Goal: Task Accomplishment & Management: Complete application form

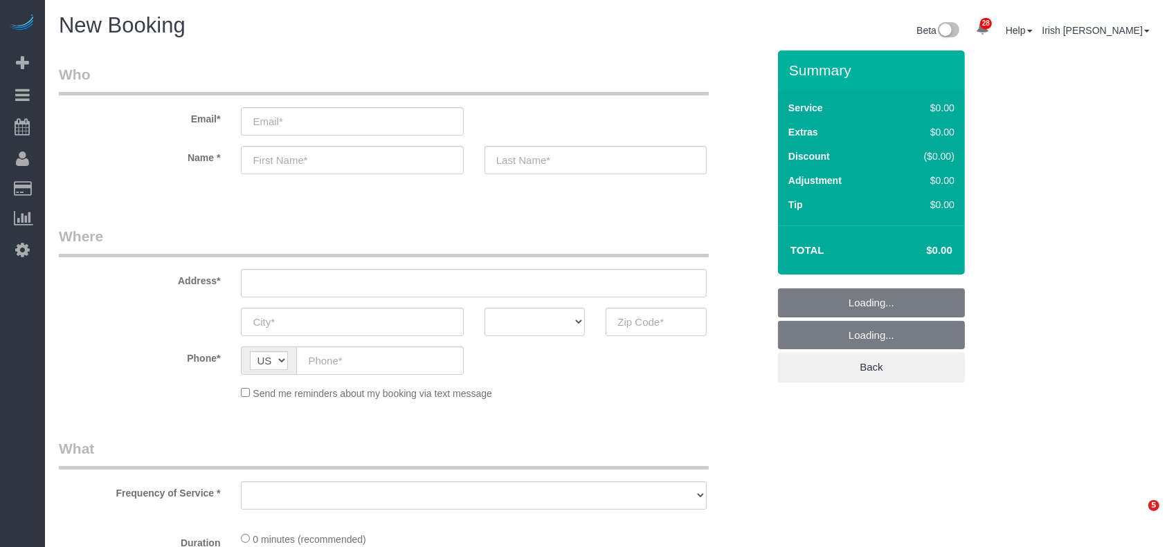
select select "object:1049"
select select "3"
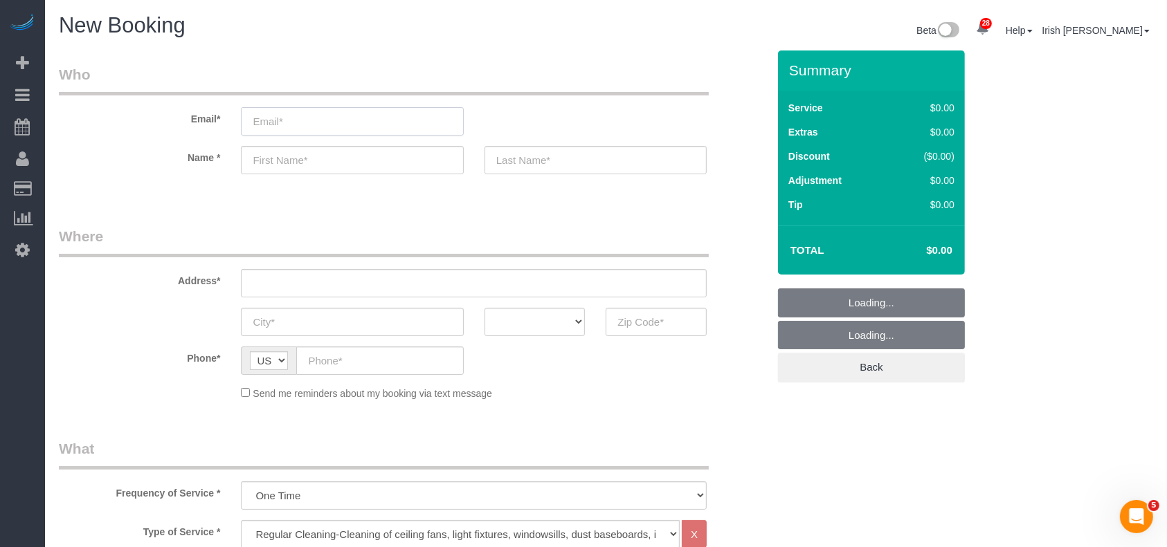
drag, startPoint x: 358, startPoint y: 124, endPoint x: 370, endPoint y: 123, distance: 12.5
click at [358, 124] on input "email" at bounding box center [352, 121] width 222 height 28
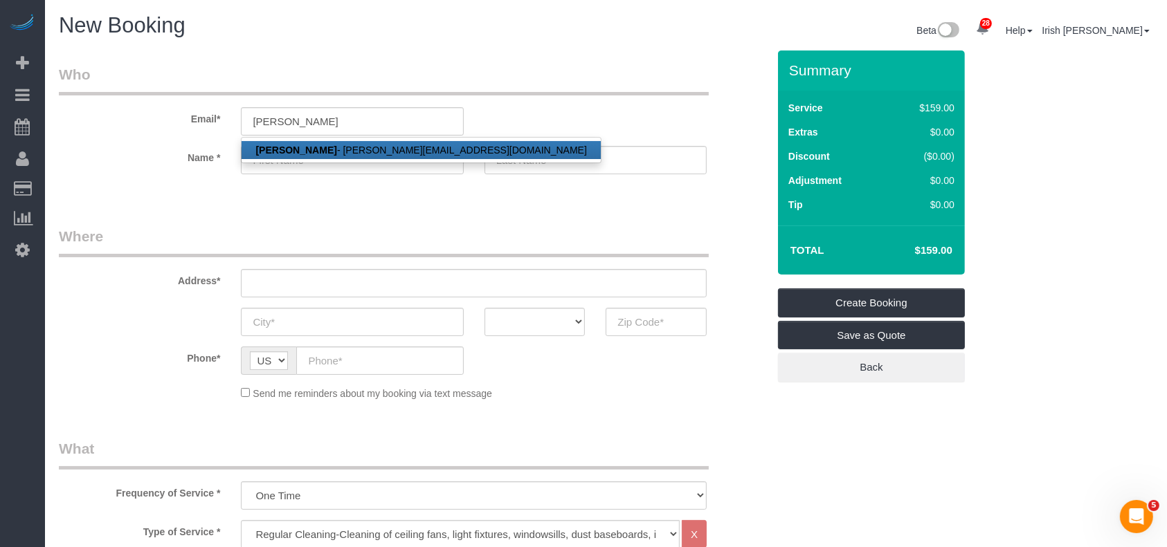
click at [358, 142] on link "[PERSON_NAME] - [PERSON_NAME][EMAIL_ADDRESS][DOMAIN_NAME]" at bounding box center [420, 150] width 358 height 18
type input "[PERSON_NAME][EMAIL_ADDRESS][DOMAIN_NAME]"
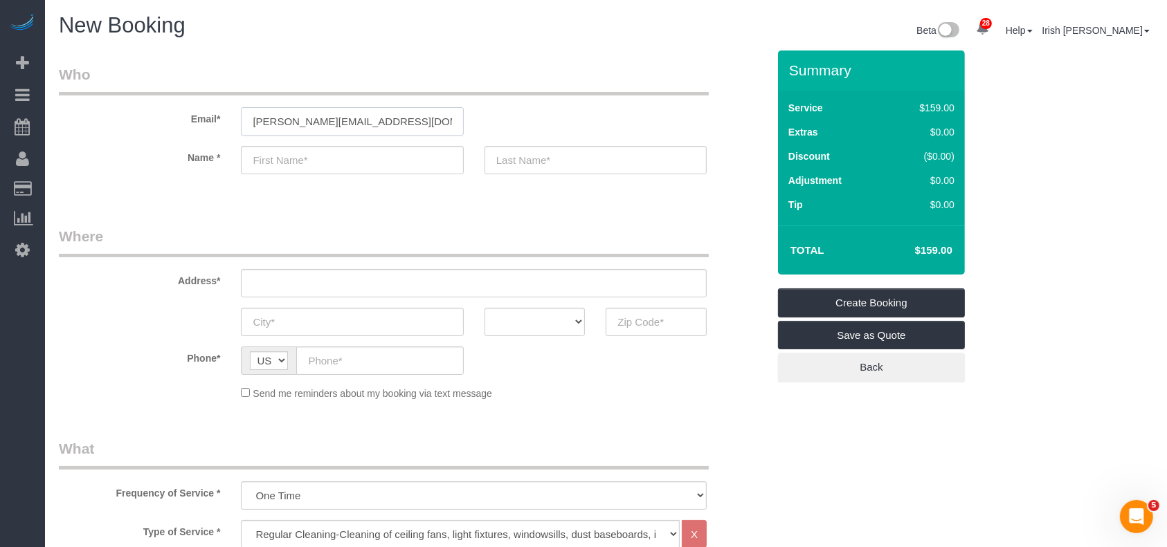
type input "[PERSON_NAME]"
type input "[PHONE_NUMBER]"
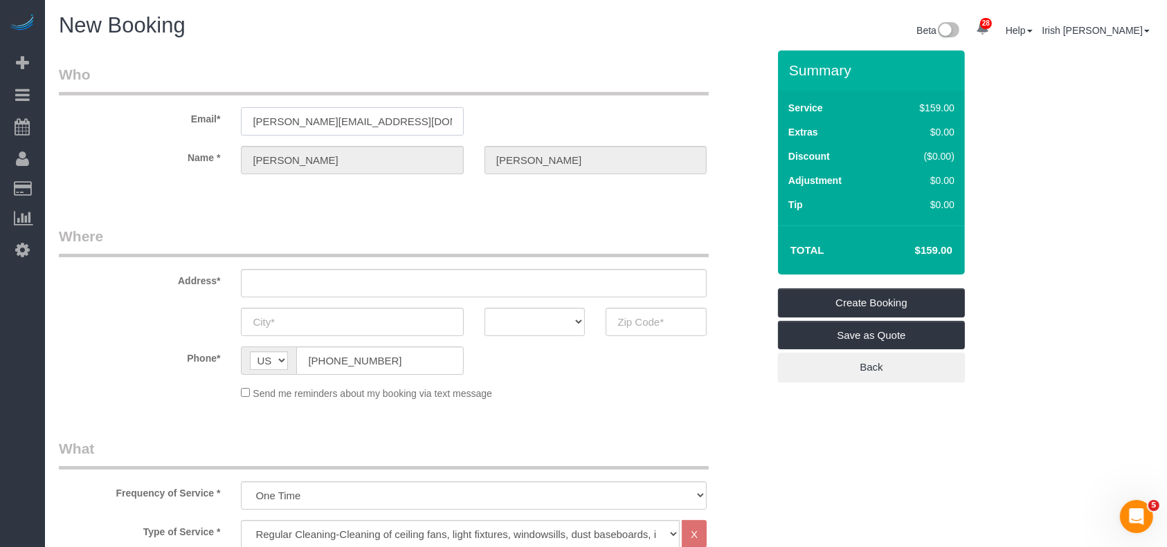
type input "6363 [GEOGRAPHIC_DATA], M"
type input "[GEOGRAPHIC_DATA]"
select select "[GEOGRAPHIC_DATA]"
type input "77057"
select select "string:fspay-b644fc47-a7c5-4620-88d6-ce936579ab71"
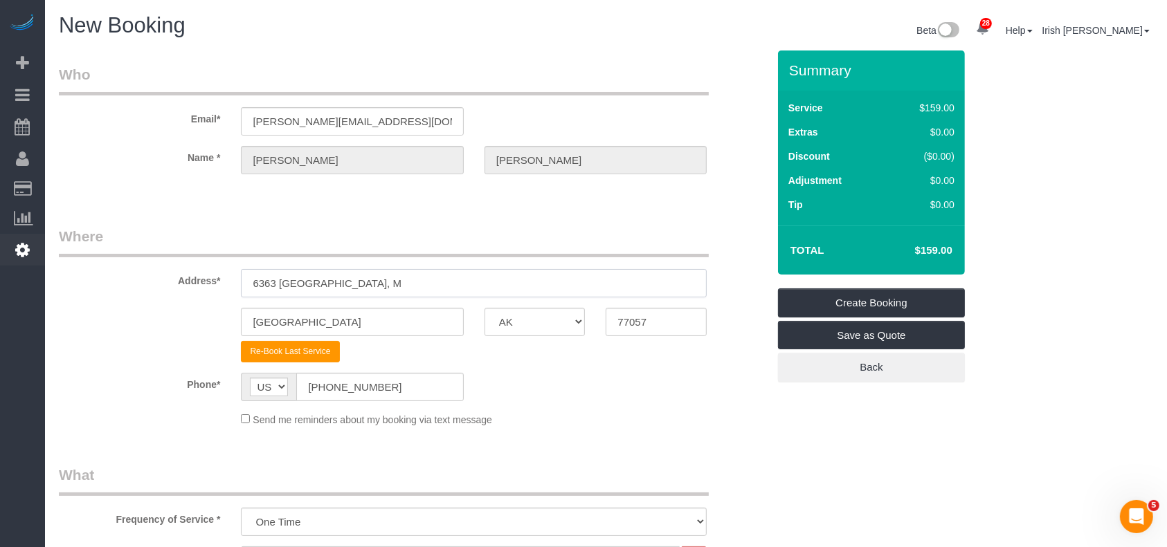
drag, startPoint x: 383, startPoint y: 295, endPoint x: 0, endPoint y: 259, distance: 385.0
paste input "[STREET_ADDRESS]"
click at [394, 280] on input "[STREET_ADDRESS]" at bounding box center [474, 283] width 466 height 28
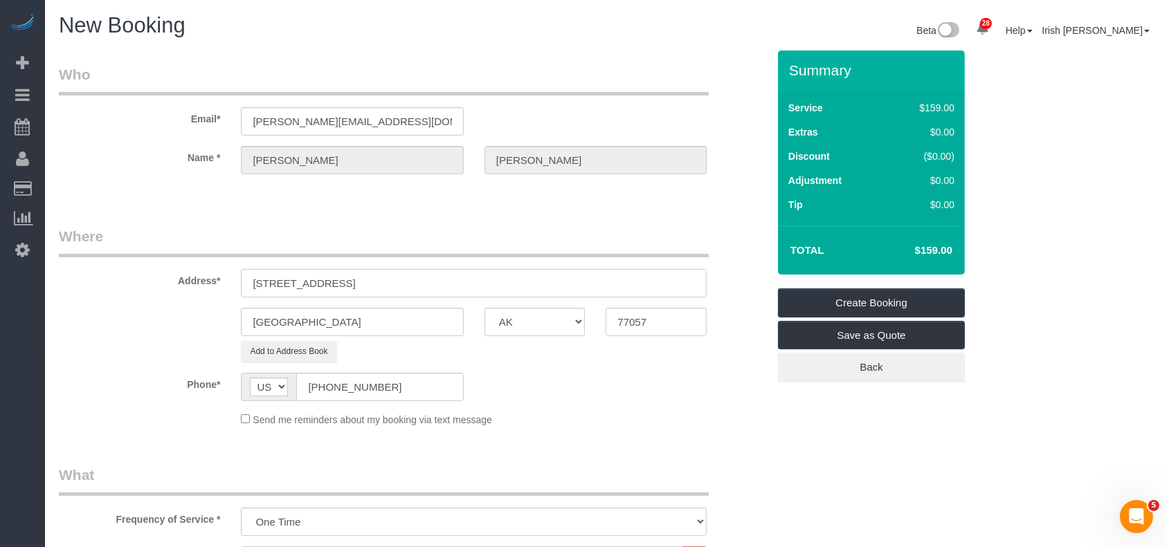
type input "[STREET_ADDRESS]"
drag, startPoint x: 622, startPoint y: 329, endPoint x: 549, endPoint y: 325, distance: 72.8
click at [565, 329] on div "[GEOGRAPHIC_DATA] AK AL AR AZ CA CO CT DC DE [GEOGRAPHIC_DATA] [GEOGRAPHIC_DATA…" at bounding box center [412, 322] width 729 height 28
paste input "584"
type input "77584"
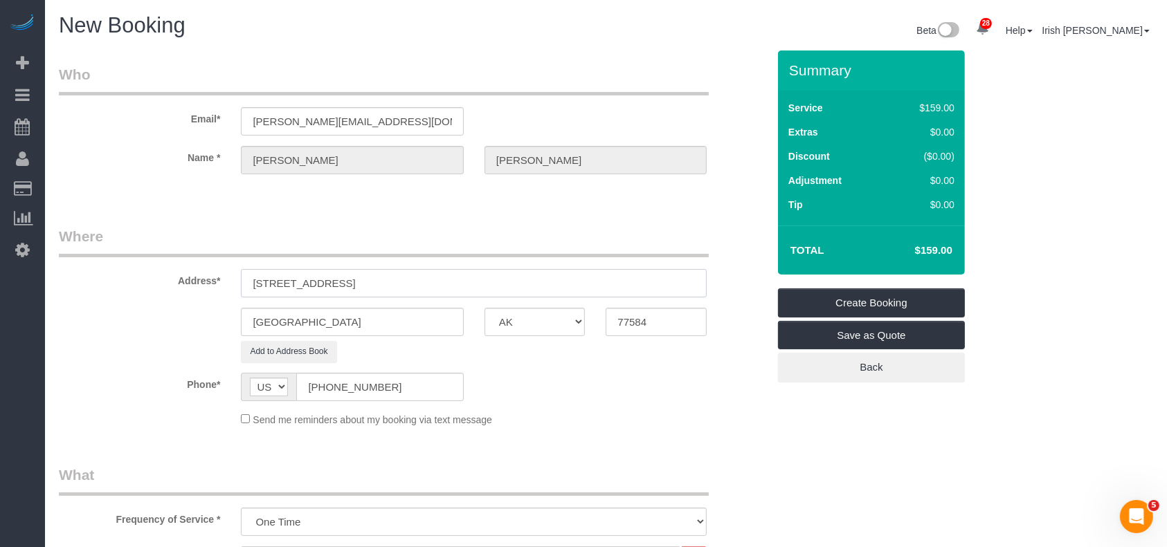
click at [332, 278] on input "[STREET_ADDRESS]" at bounding box center [474, 283] width 466 height 28
drag, startPoint x: 262, startPoint y: 325, endPoint x: 196, endPoint y: 324, distance: 66.4
click at [196, 324] on div "[GEOGRAPHIC_DATA] AK AL AR AZ CA CO CT DC DE [GEOGRAPHIC_DATA] [GEOGRAPHIC_DATA…" at bounding box center [412, 322] width 729 height 28
paste input "Pearland"
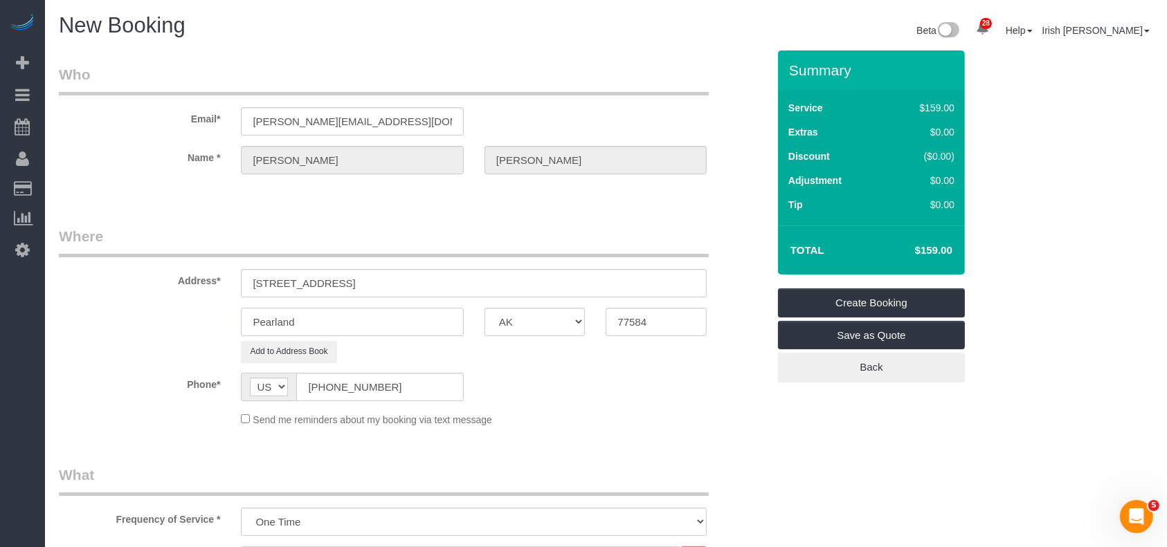
type input "Pearland"
drag, startPoint x: 366, startPoint y: 284, endPoint x: 325, endPoint y: 282, distance: 40.8
click at [325, 282] on input "[STREET_ADDRESS]" at bounding box center [474, 283] width 466 height 28
type input "[STREET_ADDRESS],"
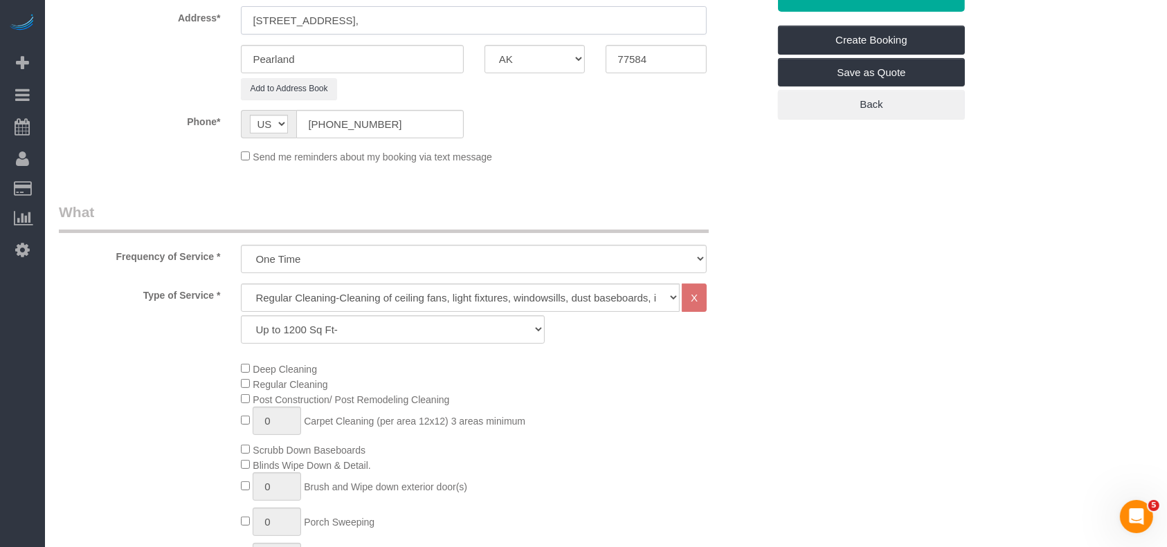
scroll to position [277, 0]
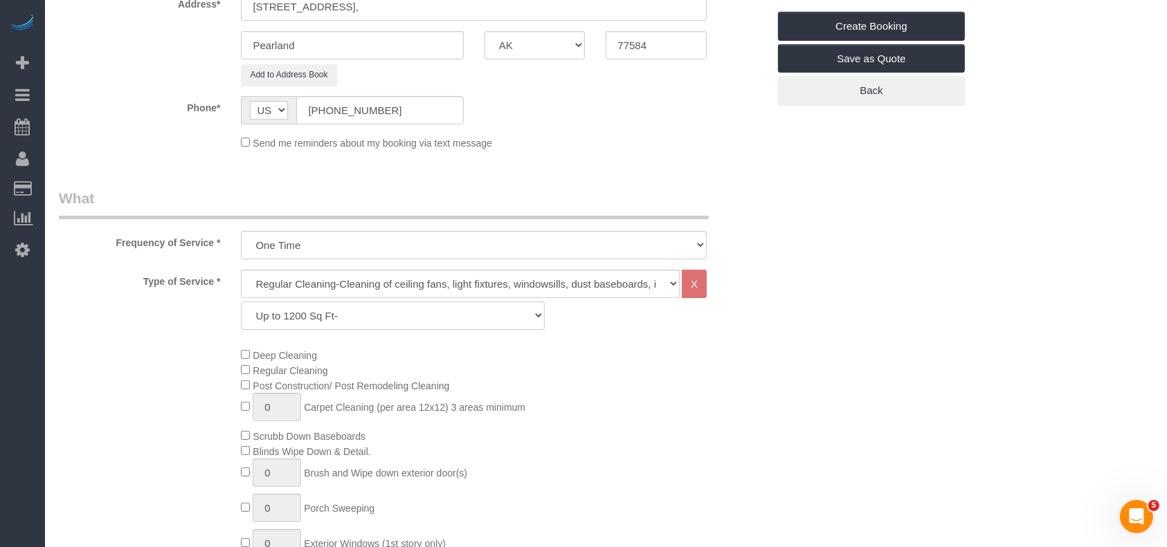
drag, startPoint x: 401, startPoint y: 308, endPoint x: 390, endPoint y: 325, distance: 20.0
click at [401, 308] on select "Up to 1200 Sq Ft- [DATE]-[DATE] Sq Ft [DATE]-[DATE] Sq Ft [DATE]-[DATE] Sq Ft […" at bounding box center [392, 316] width 303 height 28
select select "61"
click at [241, 302] on select "Up to 1200 Sq Ft- [DATE]-[DATE] Sq Ft [DATE]-[DATE] Sq Ft [DATE]-[DATE] Sq Ft […" at bounding box center [392, 316] width 303 height 28
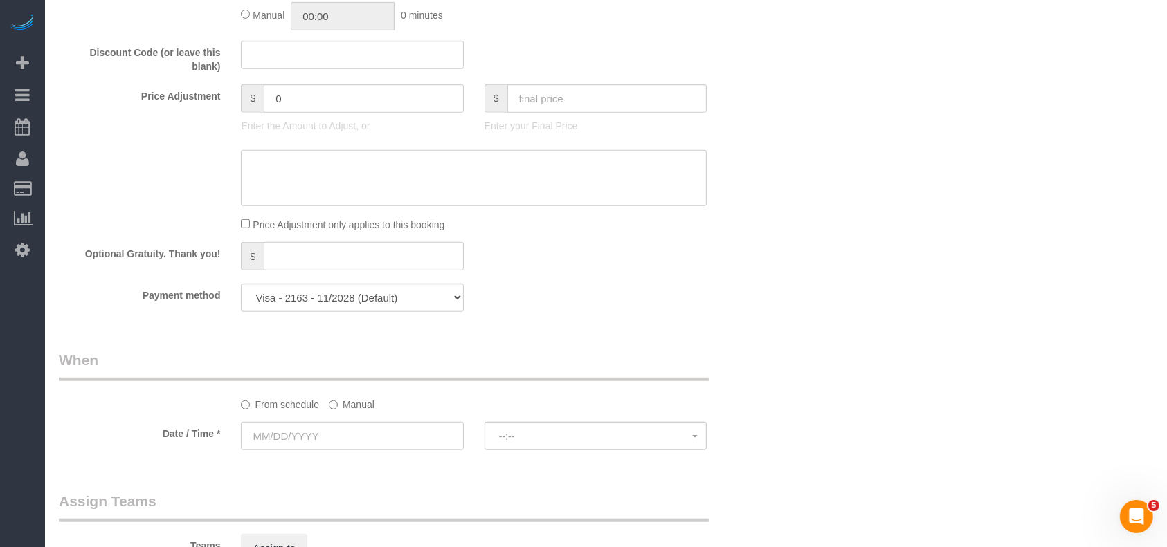
scroll to position [1014, 0]
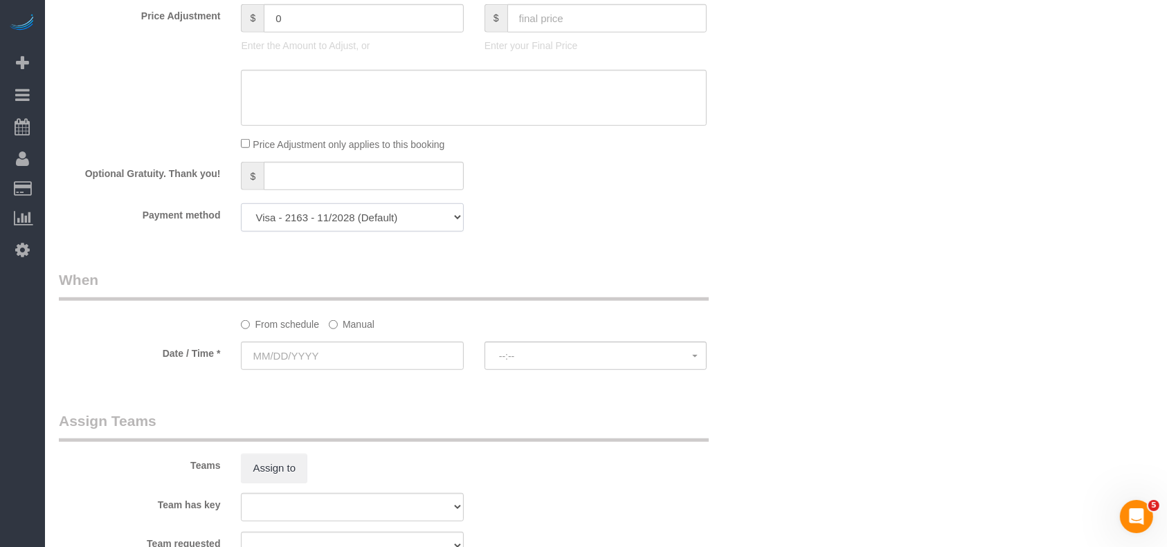
click at [371, 219] on select "Mastercard - 3606 - 12/2026 Amex - 4000 - 10/2024 Visa - 2163 - 11/2028 (Defaul…" at bounding box center [352, 217] width 222 height 28
click at [676, 219] on div "Payment method Mastercard - 3606 - 12/2026 Amex - 4000 - 10/2024 Visa - 2163 - …" at bounding box center [412, 217] width 729 height 28
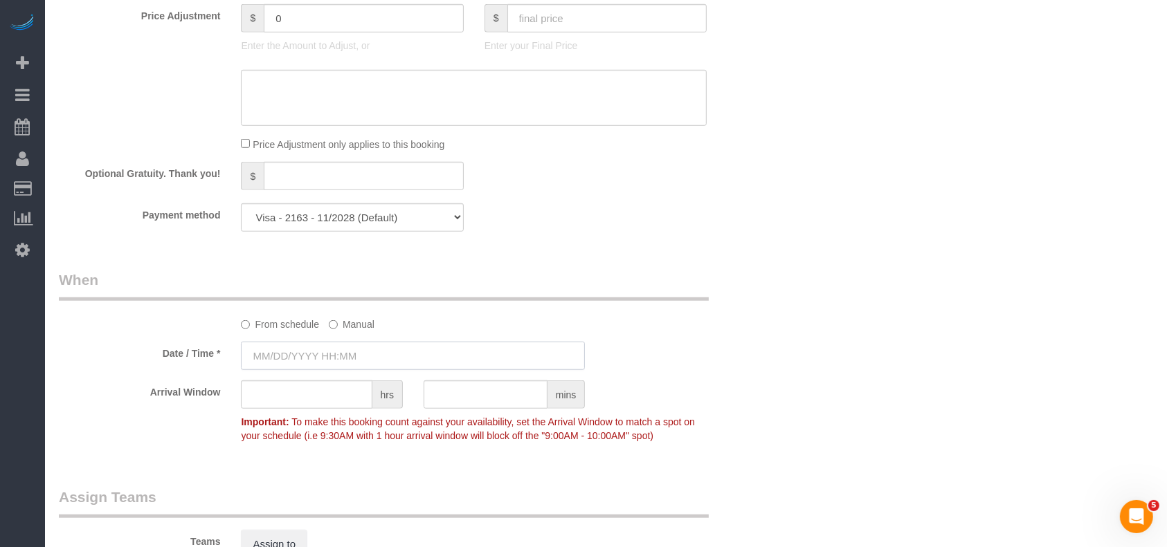
click at [316, 360] on input "text" at bounding box center [413, 356] width 344 height 28
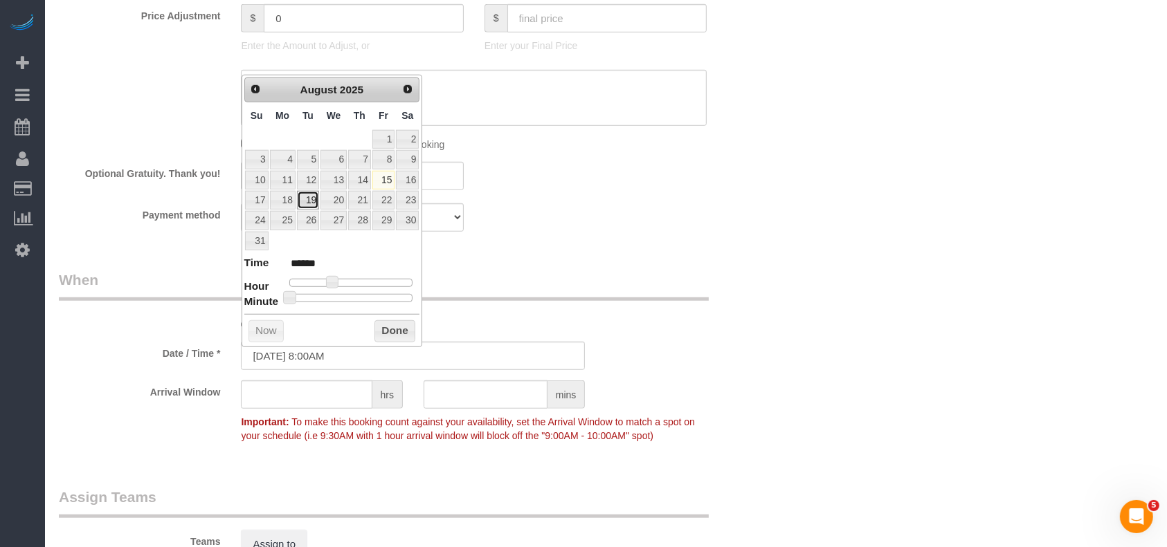
click at [309, 197] on link "19" at bounding box center [308, 200] width 22 height 19
type input "[DATE] 8:00AM"
click at [387, 324] on button "Done" at bounding box center [394, 331] width 41 height 22
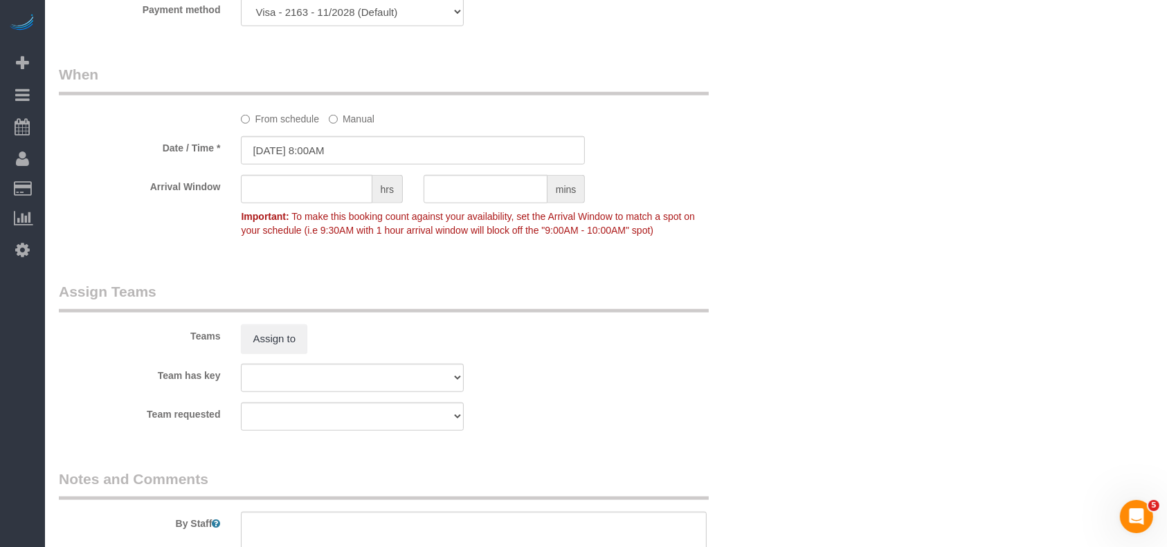
scroll to position [1107, 0]
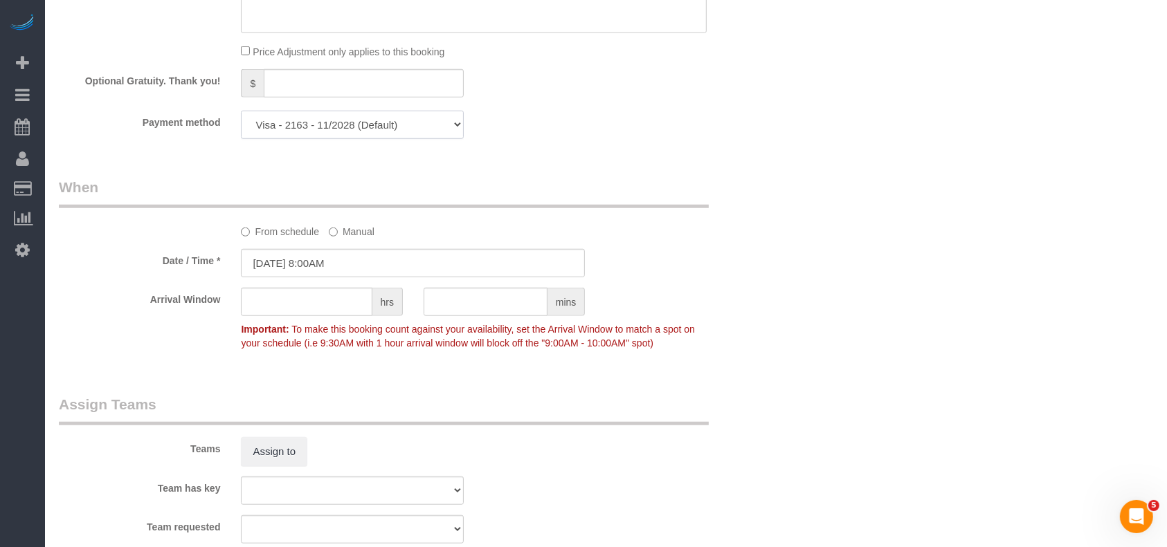
drag, startPoint x: 443, startPoint y: 125, endPoint x: 427, endPoint y: 143, distance: 24.0
click at [442, 125] on select "Mastercard - 3606 - 12/2026 Amex - 4000 - 10/2024 Visa - 2163 - 11/2028 (Defaul…" at bounding box center [352, 125] width 222 height 28
click at [603, 412] on legend "Assign Teams" at bounding box center [384, 409] width 650 height 31
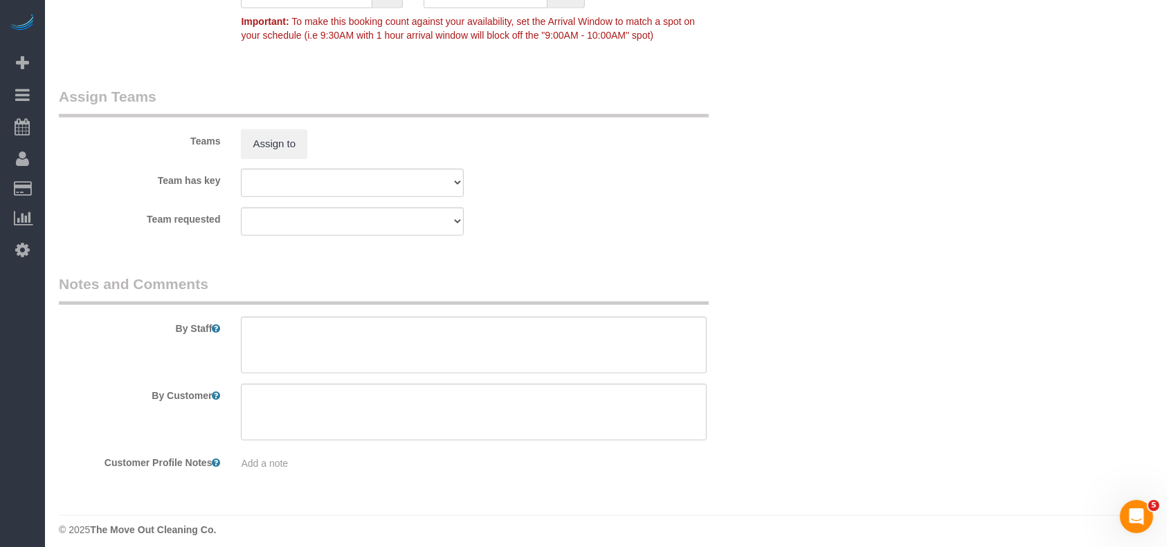
scroll to position [1427, 0]
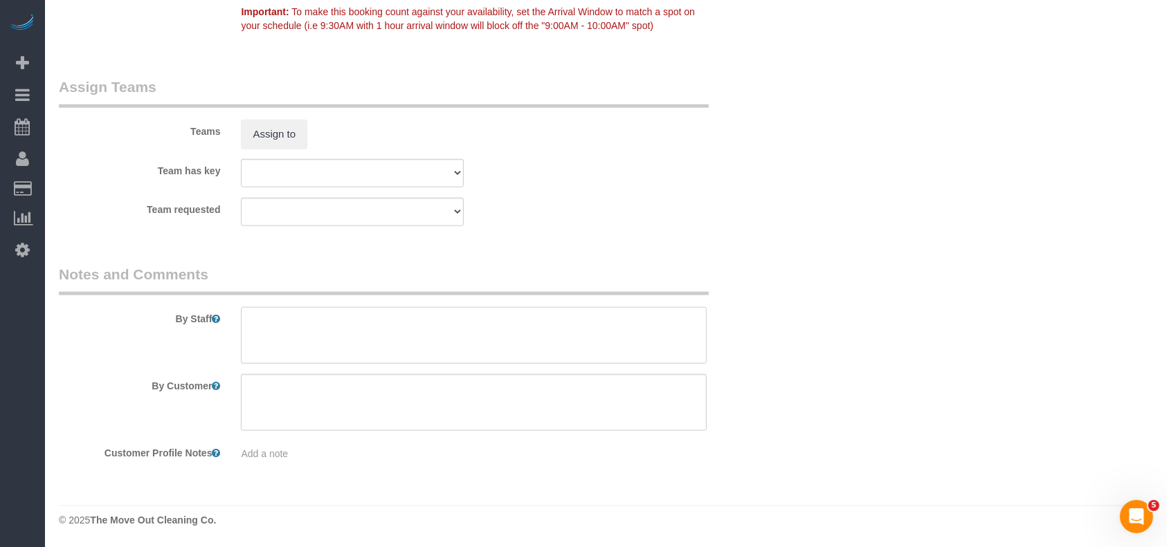
click at [412, 322] on textarea at bounding box center [474, 335] width 466 height 57
paste textarea "lock box front door 1703"
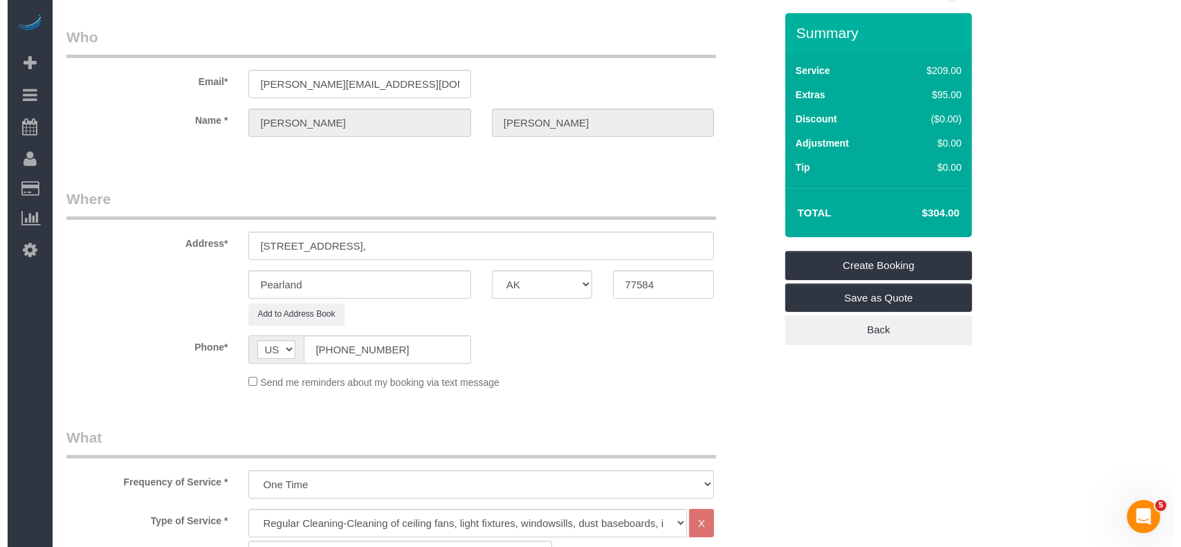
scroll to position [0, 0]
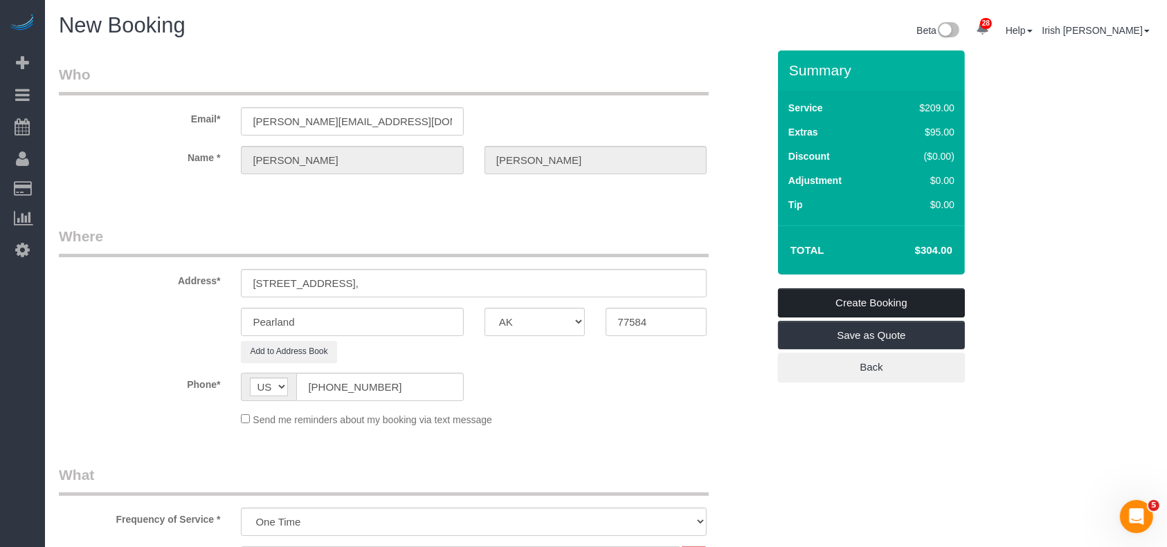
type textarea "lock box front door 1703"
click at [831, 298] on link "Create Booking" at bounding box center [871, 303] width 187 height 29
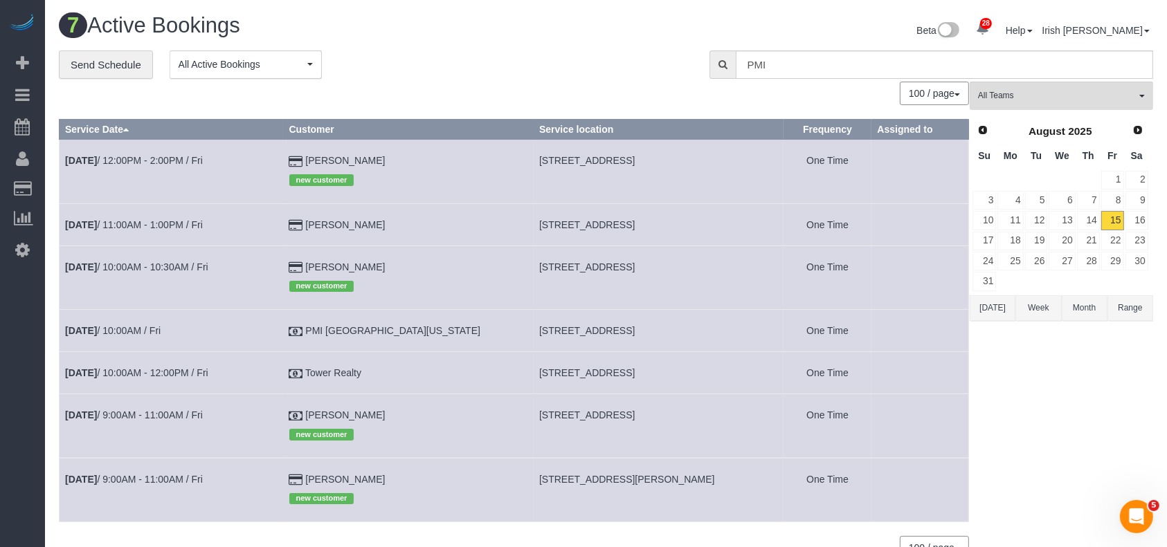
click at [515, 75] on div "**********" at bounding box center [374, 65] width 630 height 29
click at [989, 304] on button "[DATE]" at bounding box center [992, 308] width 46 height 26
click at [1131, 219] on link "16" at bounding box center [1136, 220] width 23 height 19
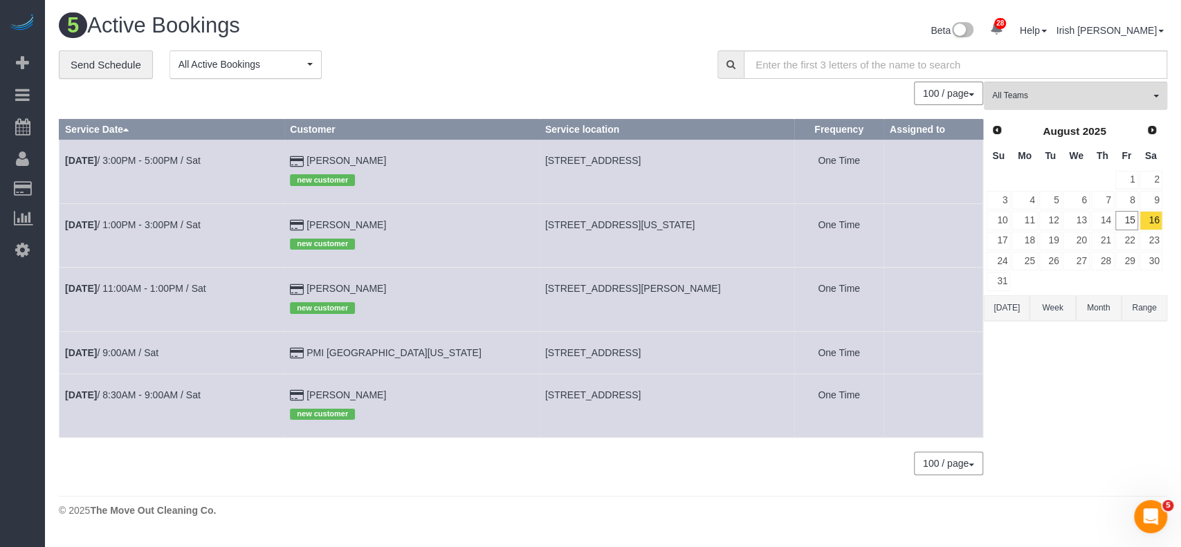
drag, startPoint x: 414, startPoint y: 154, endPoint x: 339, endPoint y: 158, distance: 74.8
click at [339, 158] on td "[PERSON_NAME] new customer" at bounding box center [411, 172] width 255 height 64
copy link "[PERSON_NAME]"
